Goal: Check status: Check status

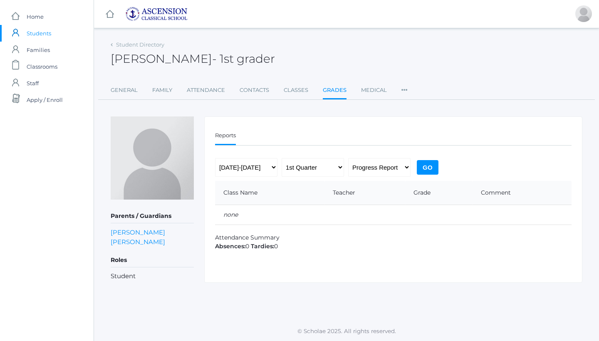
click at [423, 164] on input "Go" at bounding box center [428, 167] width 22 height 15
click at [30, 15] on span "Home" at bounding box center [35, 16] width 17 height 17
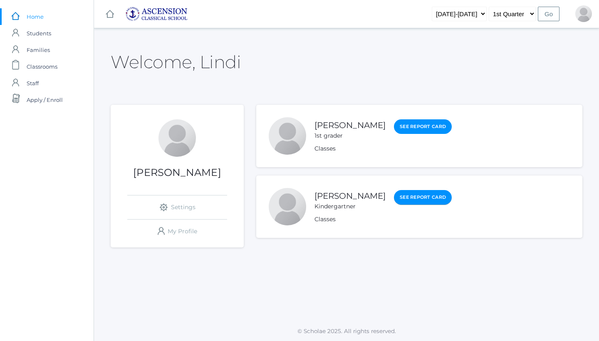
click at [399, 200] on link "See Report Card" at bounding box center [423, 197] width 58 height 15
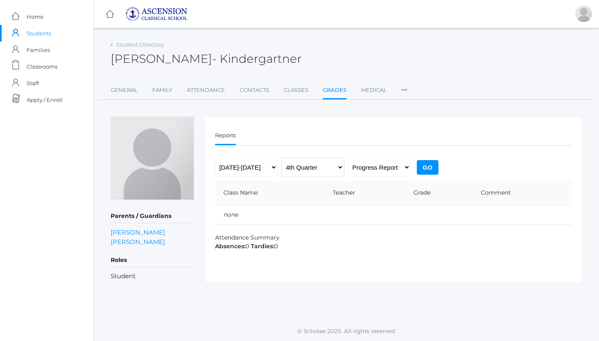
select select "1"
click at [424, 164] on input "Go" at bounding box center [428, 167] width 22 height 15
select select "report"
click at [429, 164] on input "Go" at bounding box center [428, 167] width 22 height 15
select select "midterm"
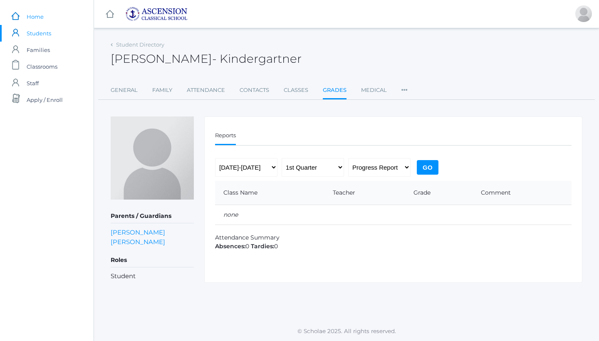
click at [42, 17] on span "Home" at bounding box center [35, 16] width 17 height 17
